Goal: Use online tool/utility: Utilize a website feature to perform a specific function

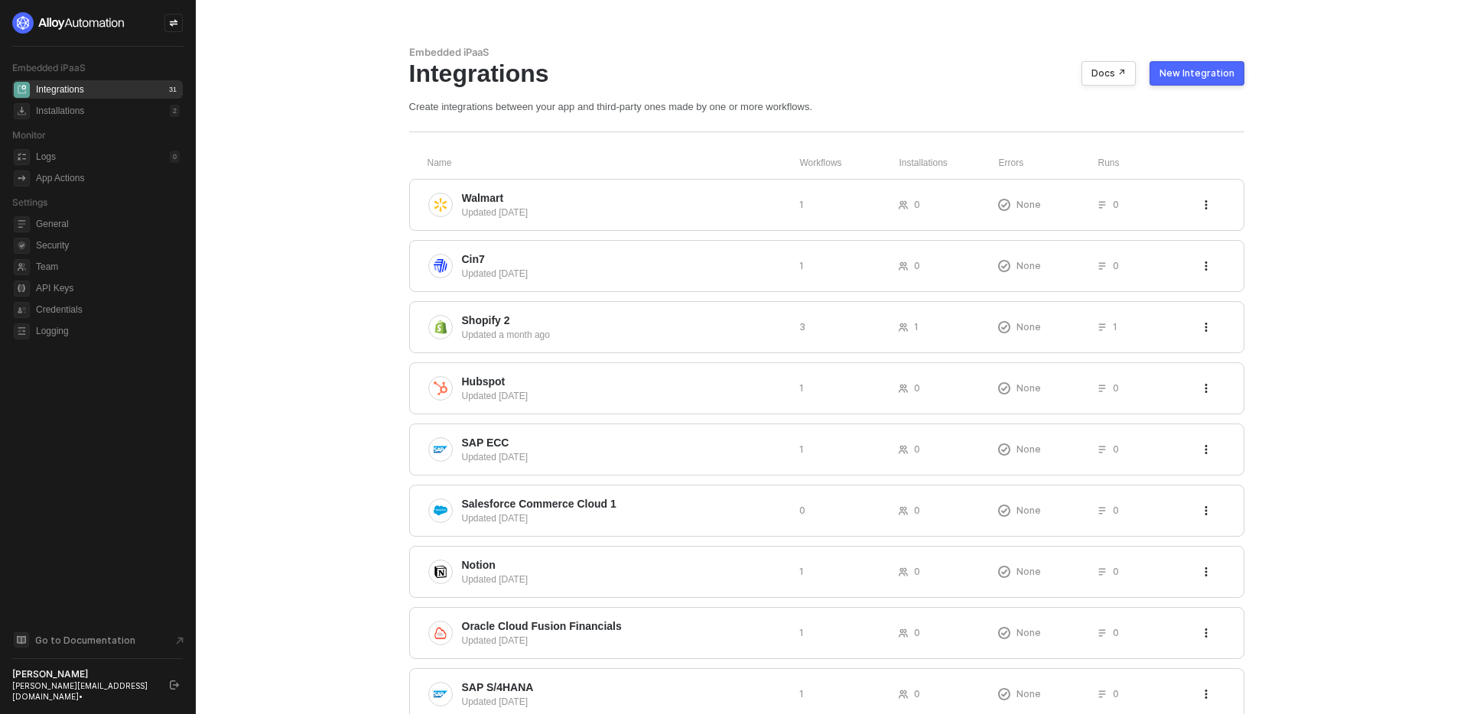
click at [1199, 63] on button "New Integration" at bounding box center [1197, 73] width 95 height 24
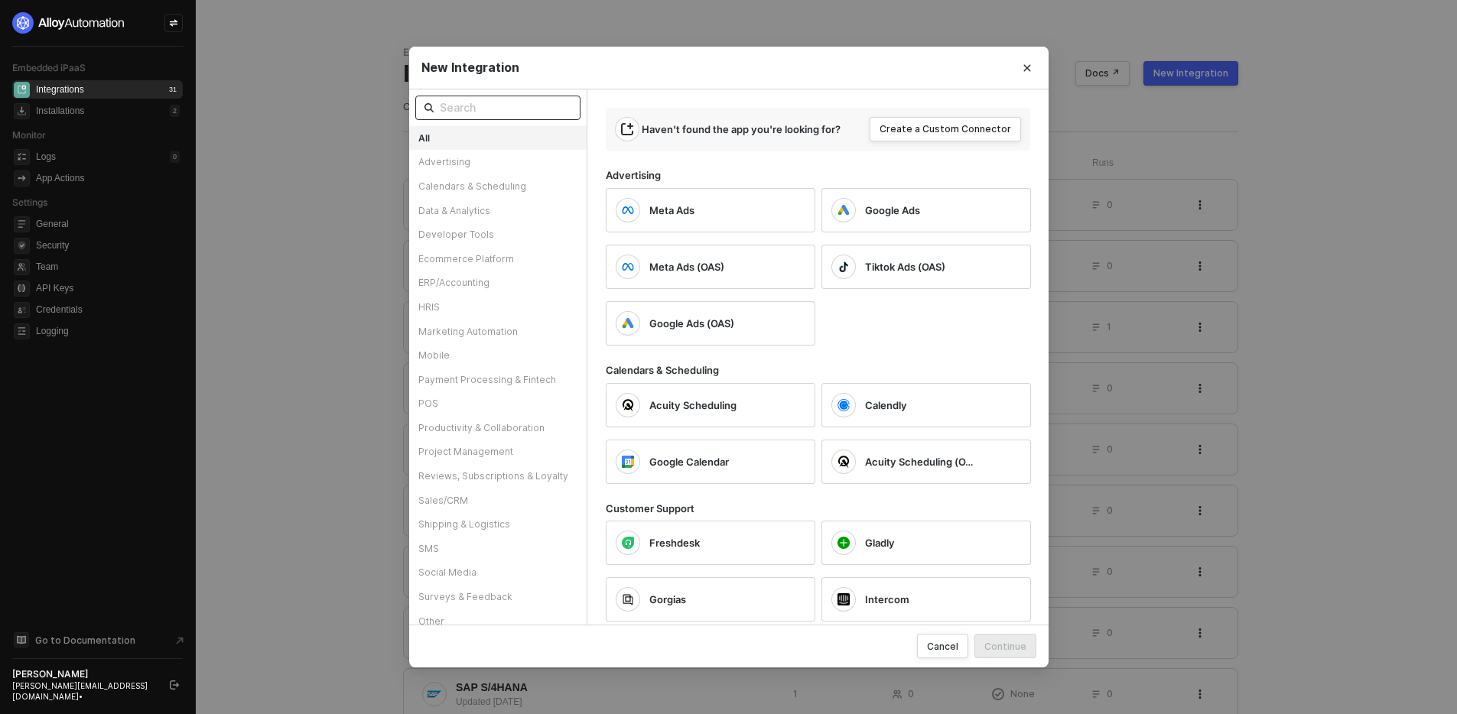
click at [534, 113] on input "text" at bounding box center [506, 107] width 132 height 17
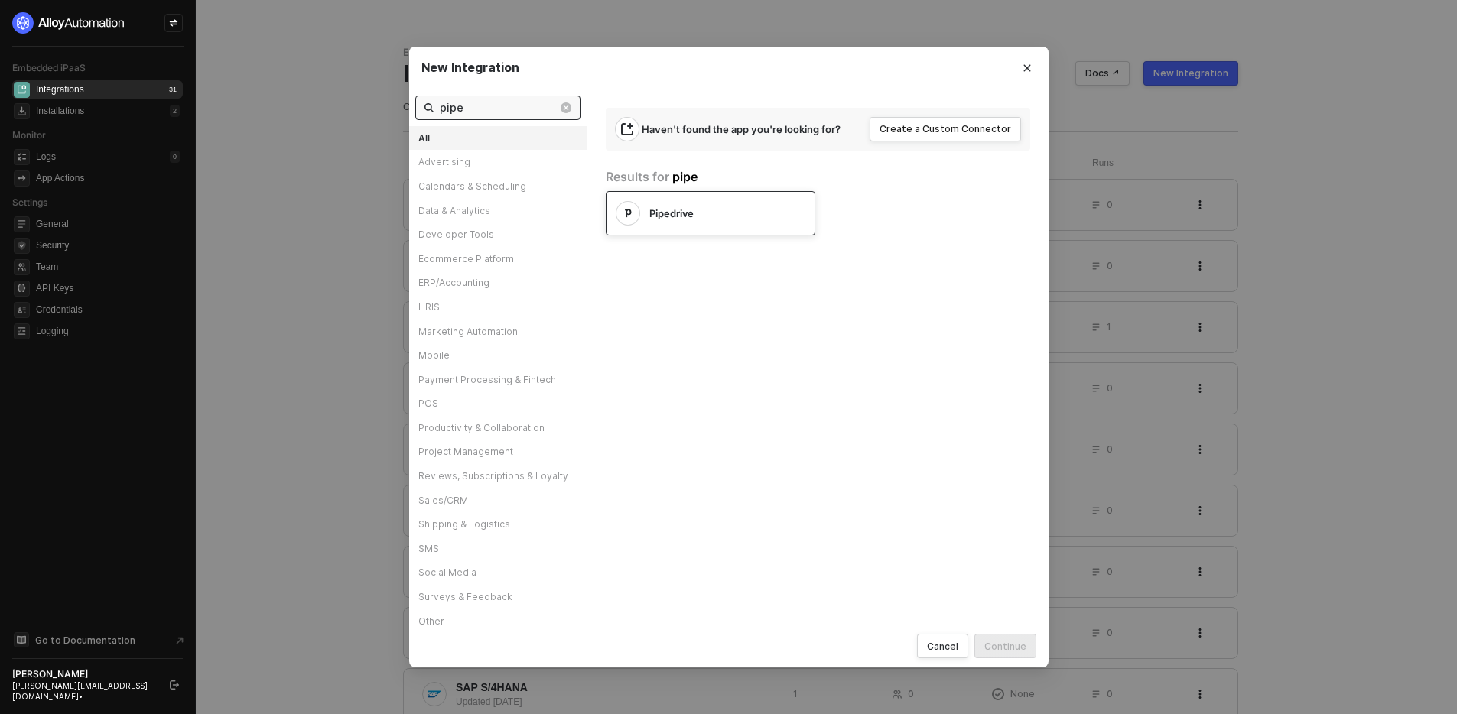
type input "pipe"
click at [748, 225] on div "Pipedrive" at bounding box center [711, 213] width 210 height 44
click at [1010, 651] on div "Continue" at bounding box center [1006, 646] width 42 height 13
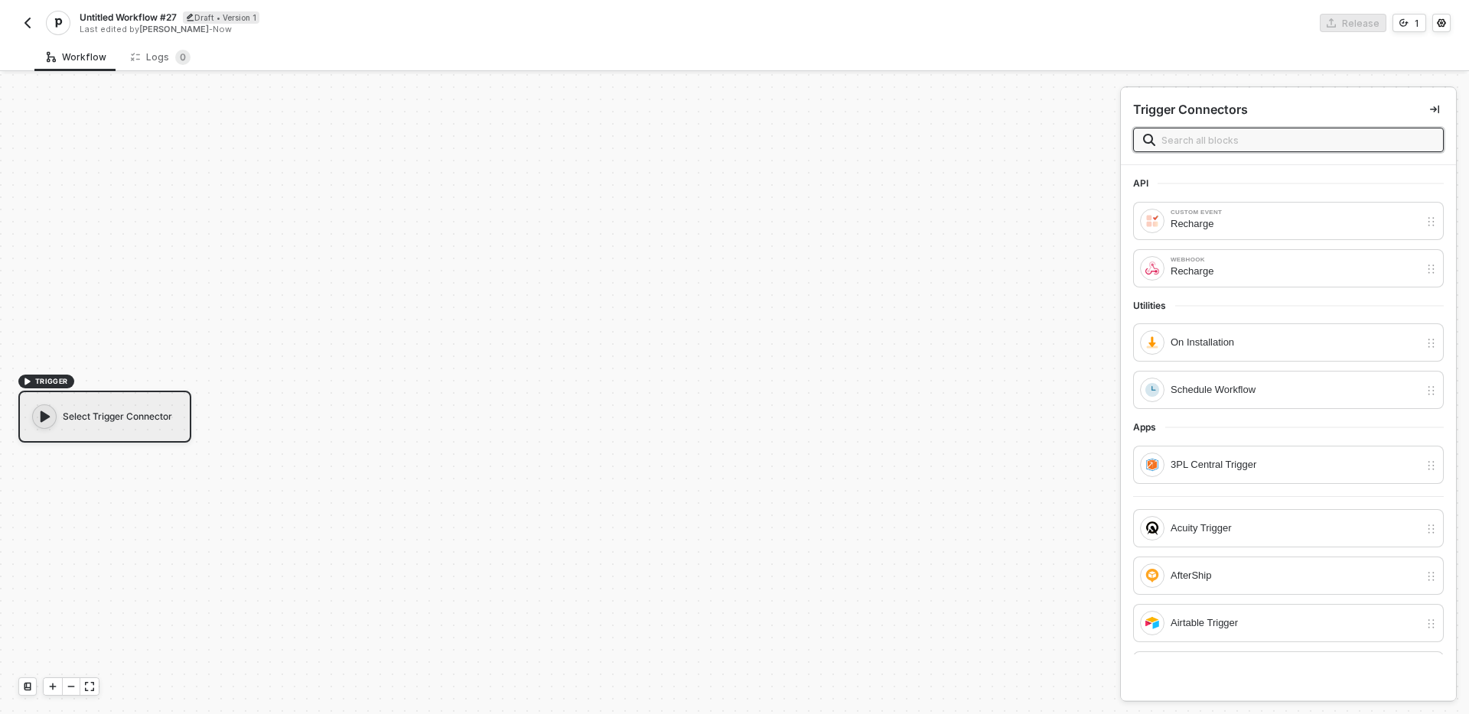
scroll to position [28, 0]
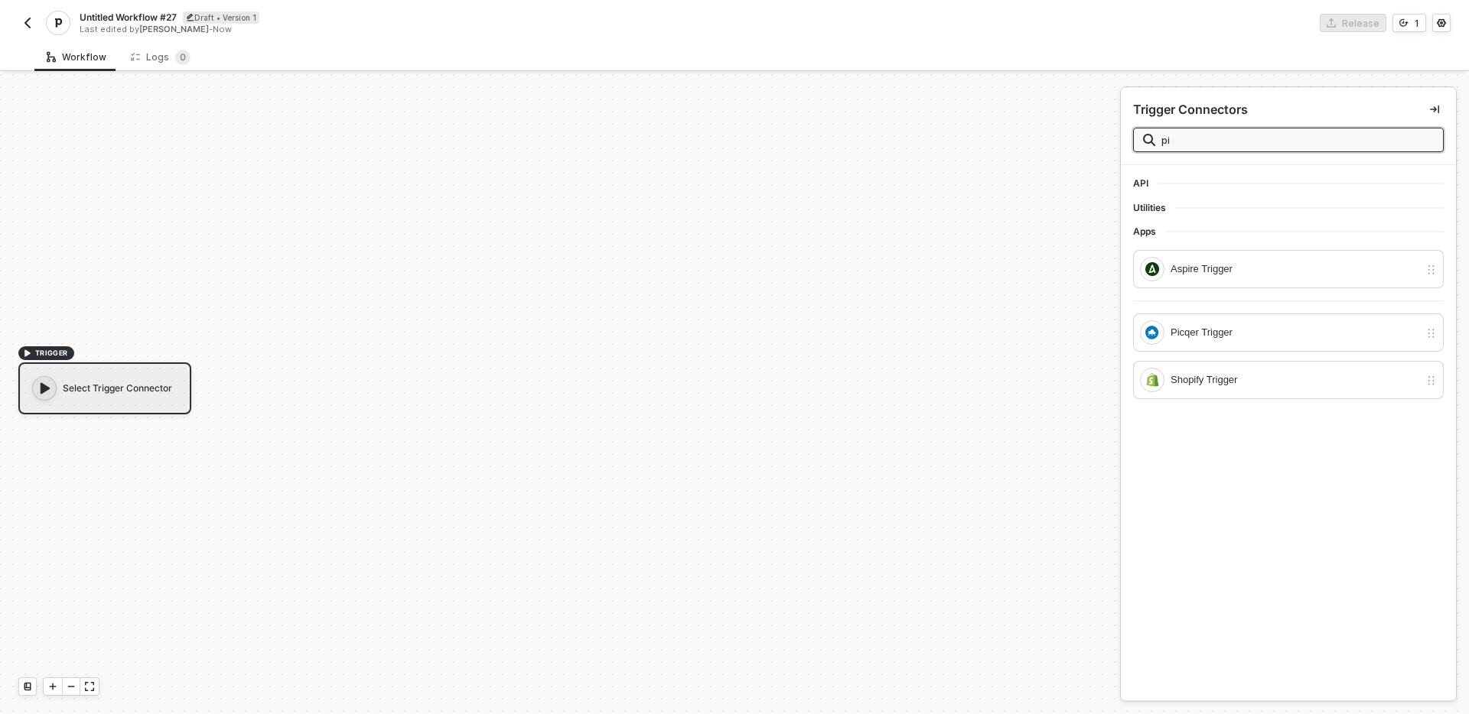
type input "p"
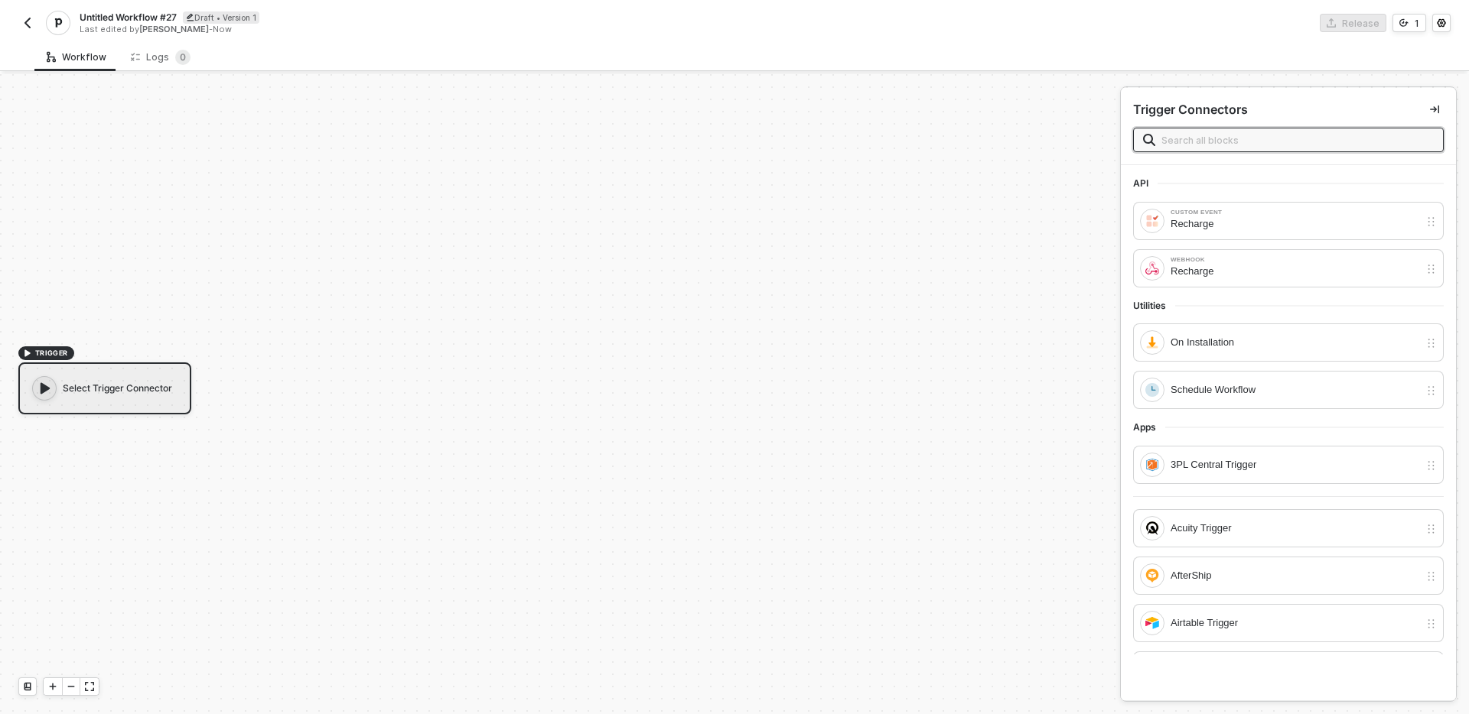
type input "t"
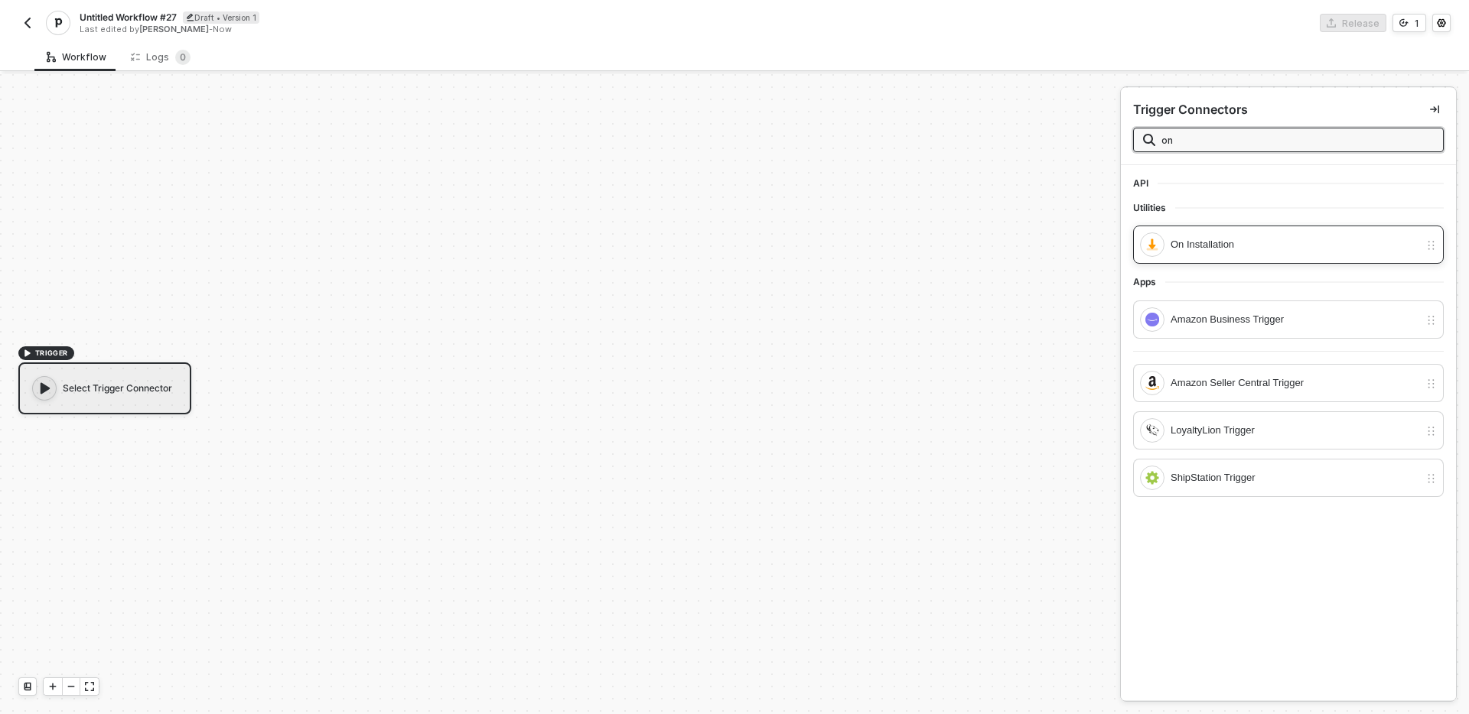
type input "on"
click at [1222, 239] on div "On Installation" at bounding box center [1294, 244] width 249 height 17
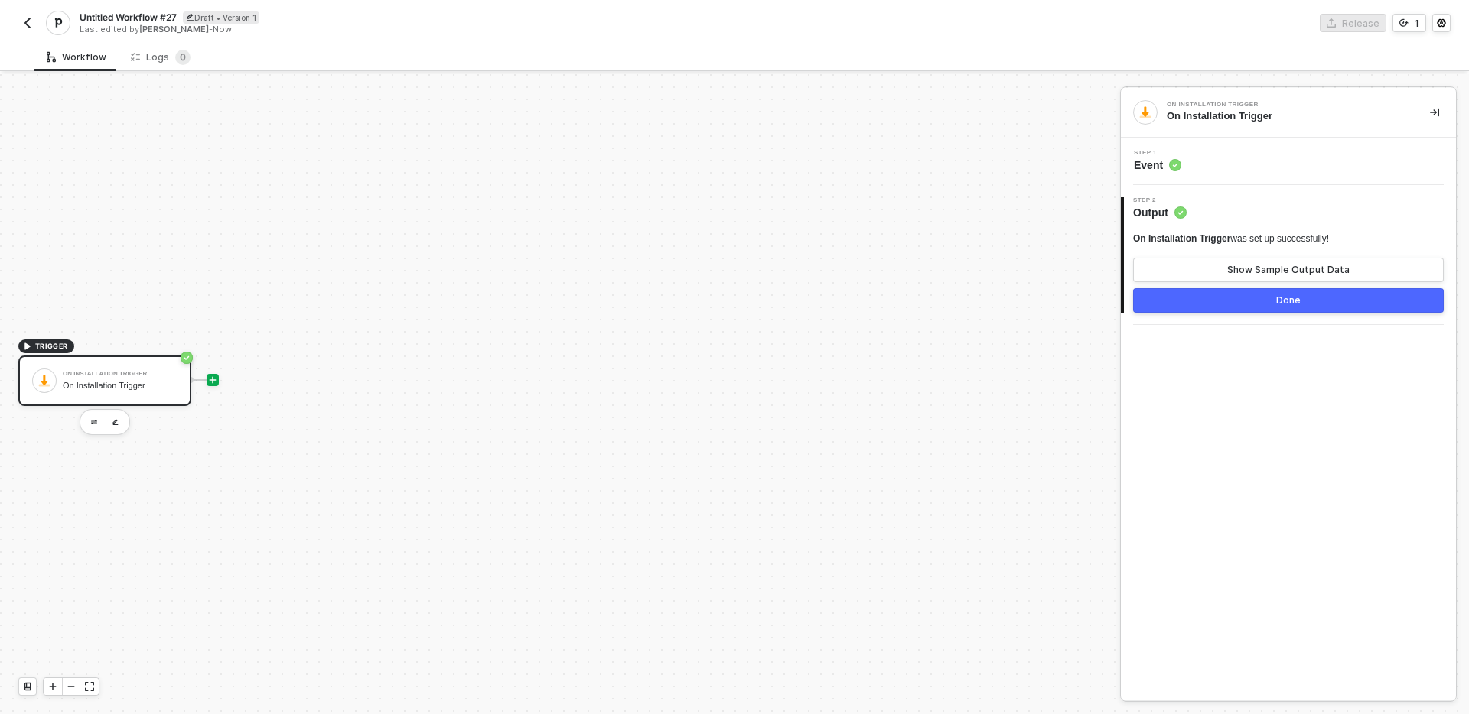
click at [208, 378] on icon "icon-play" at bounding box center [212, 380] width 9 height 9
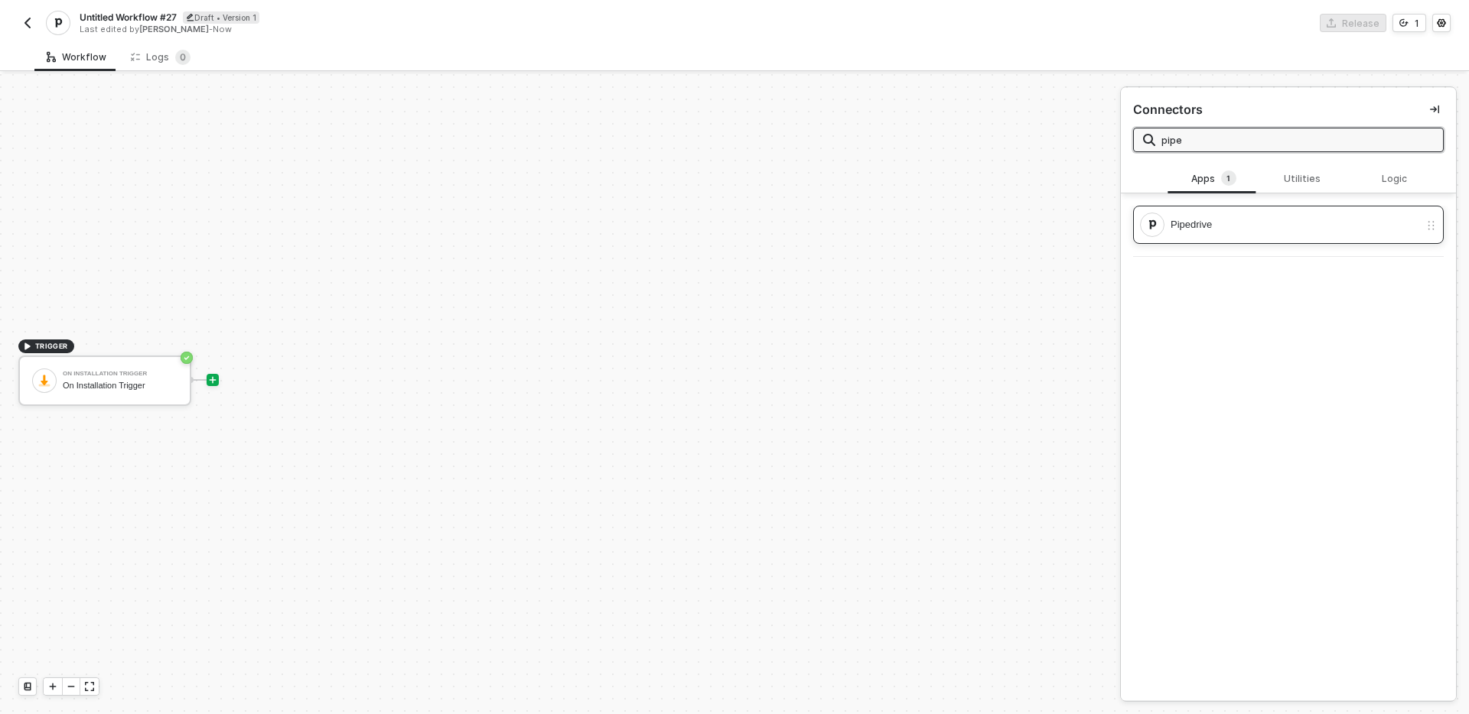
type input "pipe"
click at [1283, 227] on div "Pipedrive" at bounding box center [1294, 224] width 249 height 17
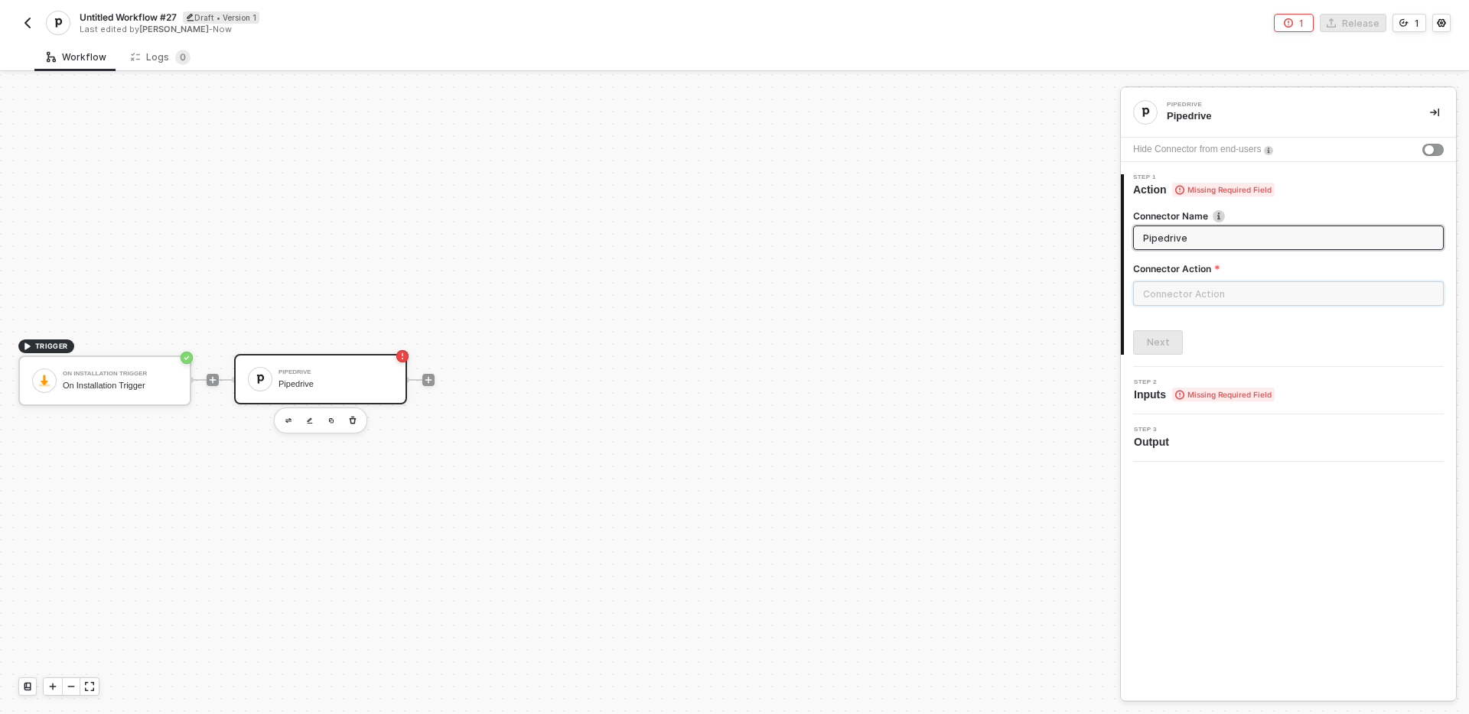
click at [1267, 293] on input "text" at bounding box center [1288, 294] width 311 height 24
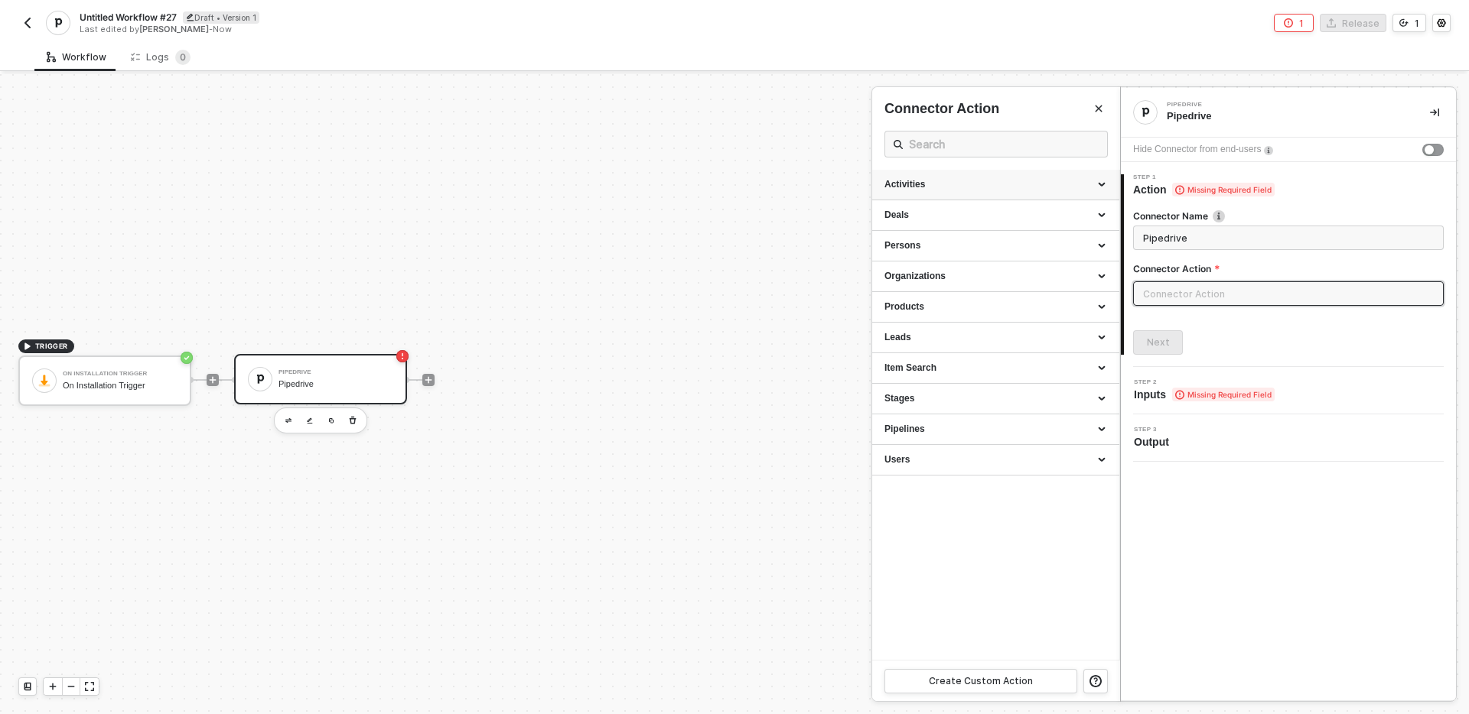
click at [1010, 180] on div "Activities" at bounding box center [995, 184] width 223 height 13
click at [994, 197] on div "Activities" at bounding box center [995, 185] width 247 height 31
